Goal: Check status

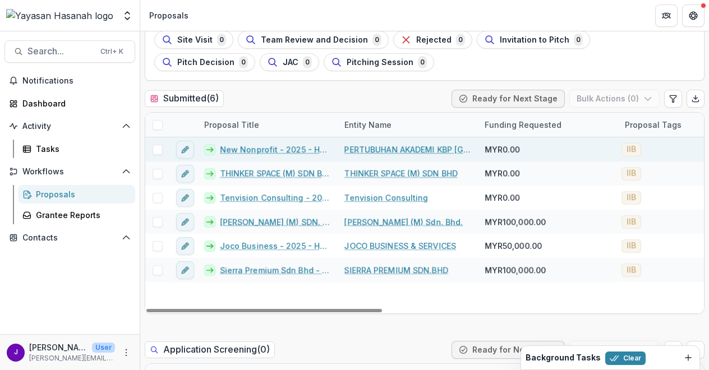
scroll to position [112, 0]
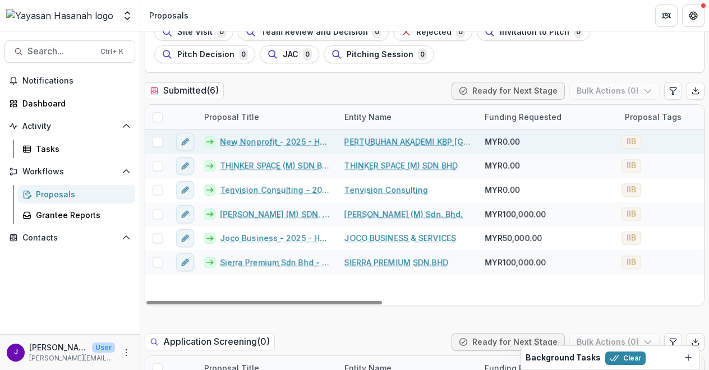
click at [246, 144] on link "New Nonprofit - 2025 - HSEF2025 - Iskandar Investment Berhad" at bounding box center [275, 142] width 111 height 12
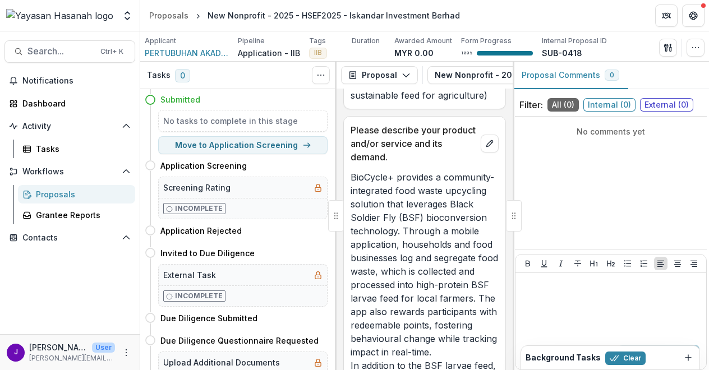
scroll to position [5788, 0]
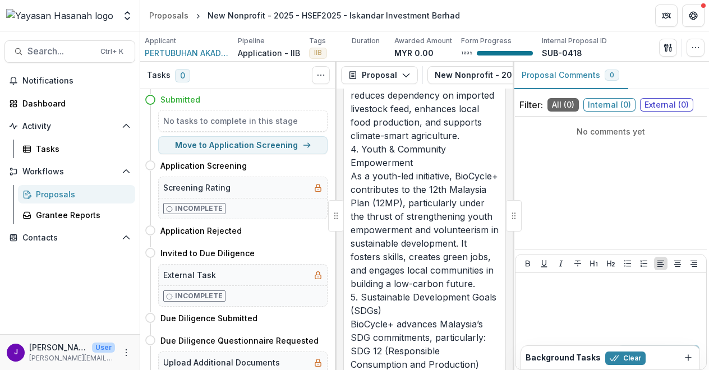
click at [409, 53] on p "MYR 0.00" at bounding box center [413, 53] width 39 height 12
click at [424, 40] on p "Awarded Amount" at bounding box center [423, 41] width 58 height 10
click at [175, 12] on div "Proposals" at bounding box center [168, 16] width 39 height 12
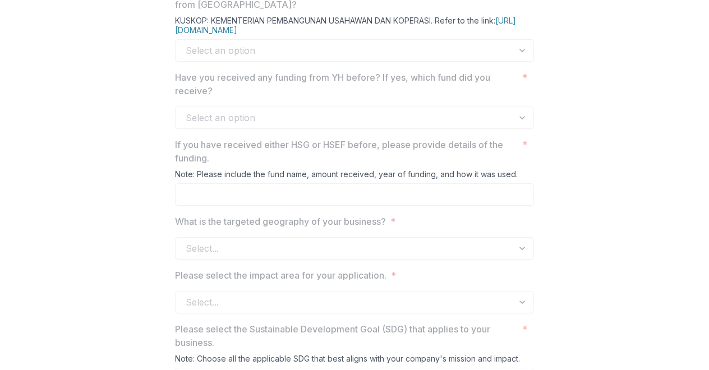
scroll to position [737, 0]
click at [313, 61] on div "Select an option" at bounding box center [354, 50] width 359 height 22
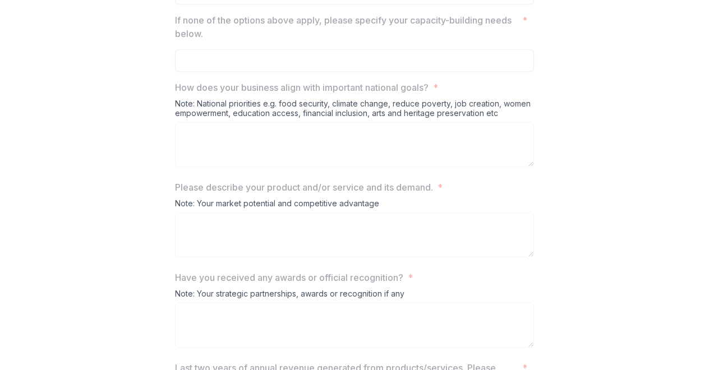
scroll to position [1843, 0]
